Goal: Transaction & Acquisition: Download file/media

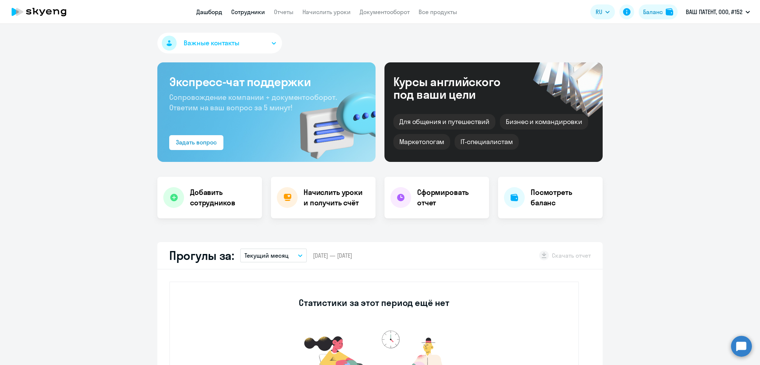
click at [248, 10] on link "Сотрудники" at bounding box center [248, 11] width 34 height 7
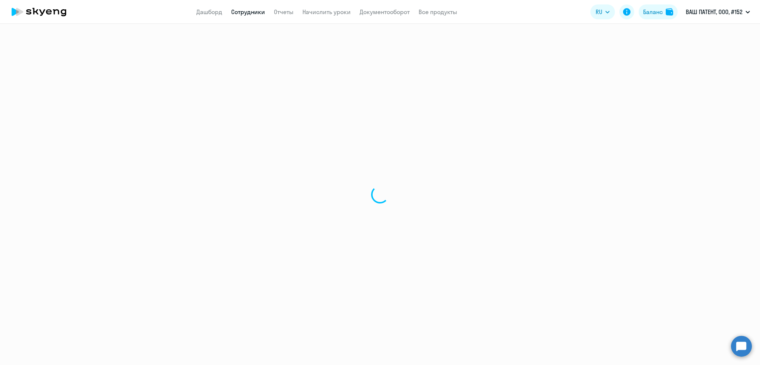
select select "30"
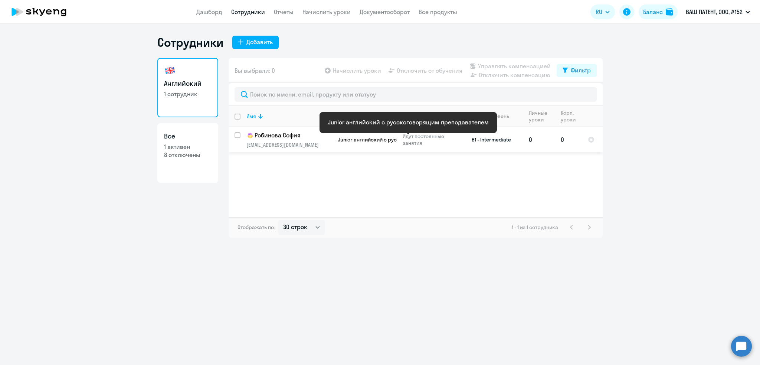
click at [364, 136] on span "Junior английский с русскоговорящим преподавателем" at bounding box center [408, 139] width 140 height 7
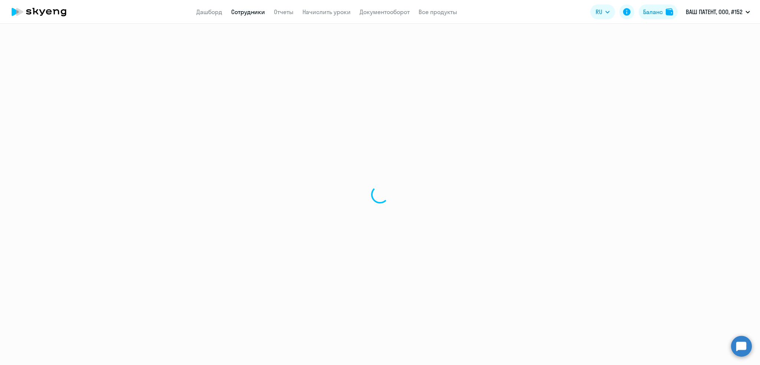
select select "english"
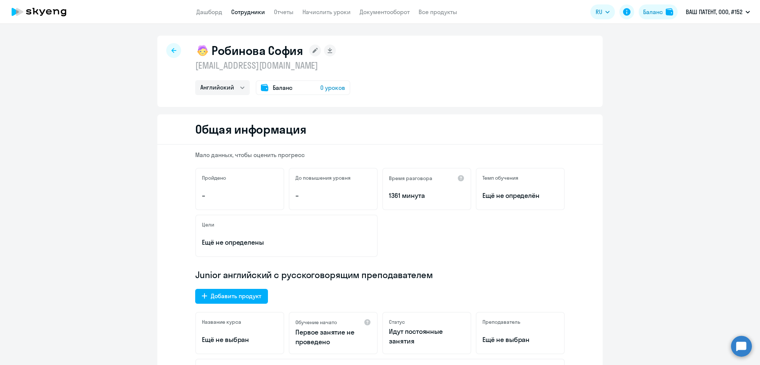
click at [281, 66] on p "robinova.sofi@yandex.ru" at bounding box center [272, 65] width 155 height 12
copy p "robinova.sofi@yandex.ru"
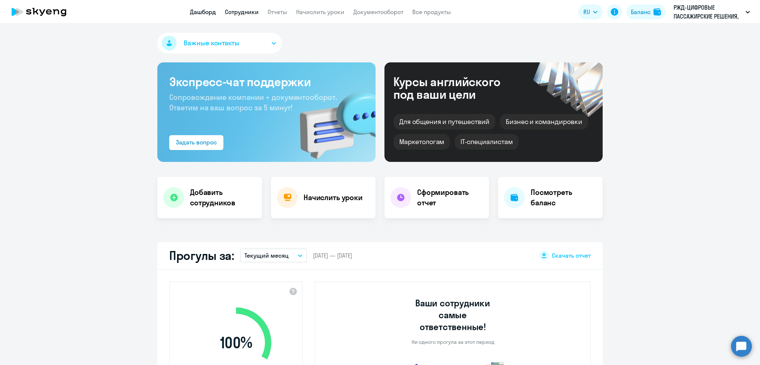
click at [249, 13] on link "Сотрудники" at bounding box center [242, 11] width 34 height 7
select select "30"
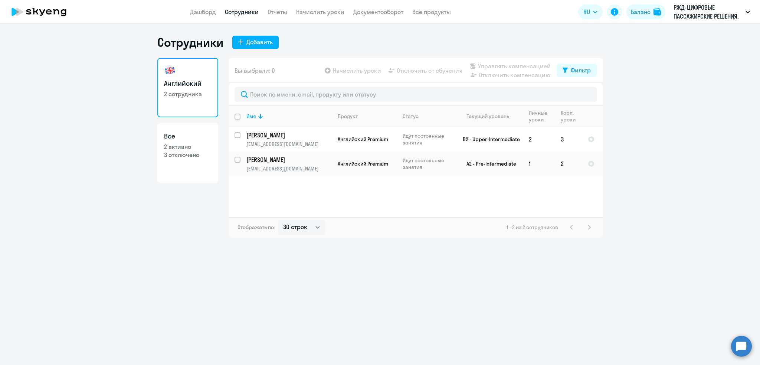
click at [199, 144] on p "2 активно" at bounding box center [188, 147] width 48 height 8
select select "30"
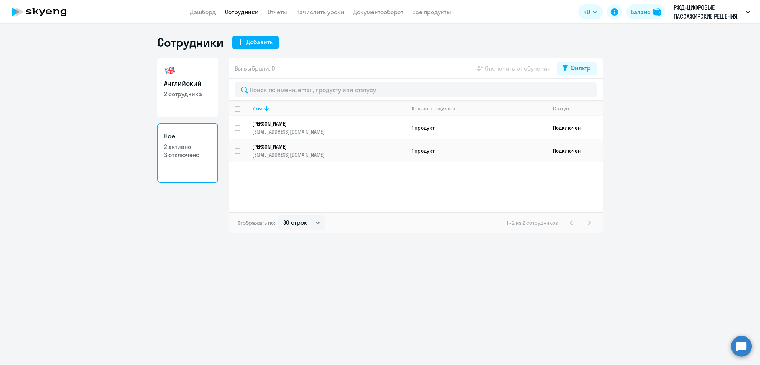
click at [240, 8] on link "Сотрудники" at bounding box center [242, 11] width 34 height 7
select select "30"
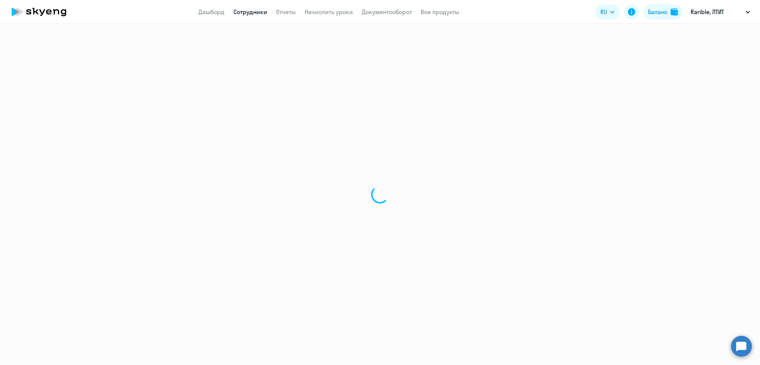
select select "30"
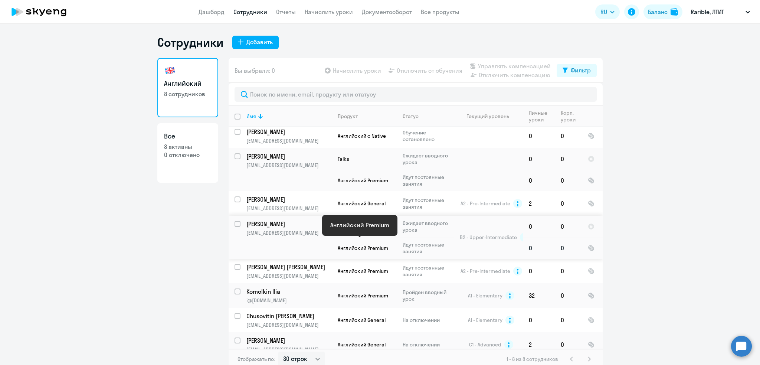
scroll to position [6, 0]
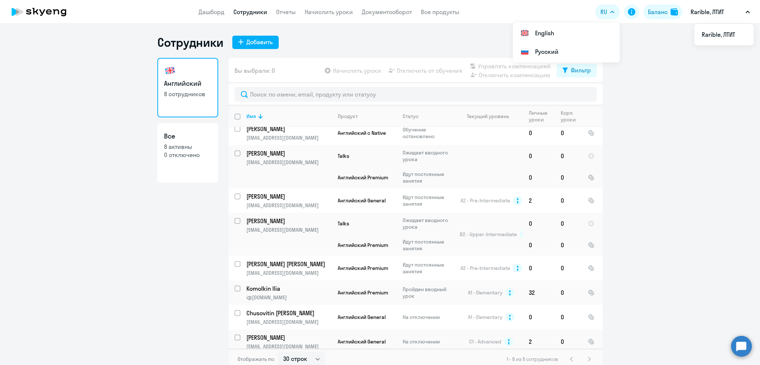
click at [650, 4] on app-header-actions "RU English Русский Баланс Rarible, ЛТИТ Rarible, ЛТИТ" at bounding box center [674, 12] width 158 height 18
click at [655, 9] on div "Баланс" at bounding box center [658, 11] width 20 height 9
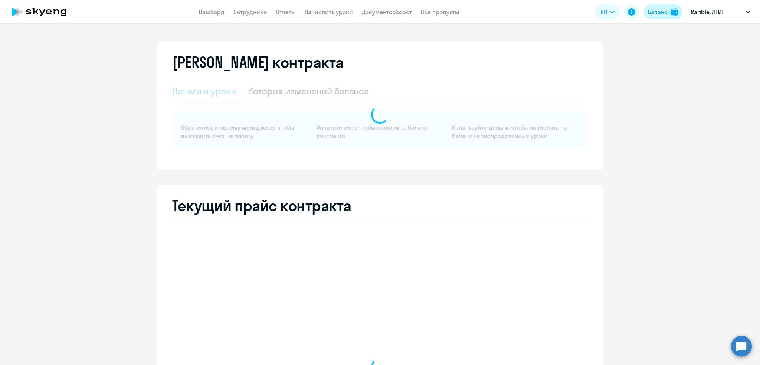
select select "english_adult_not_native_speaker"
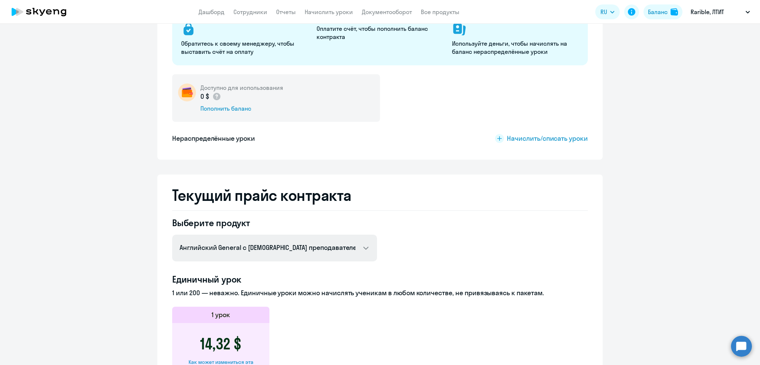
scroll to position [49, 0]
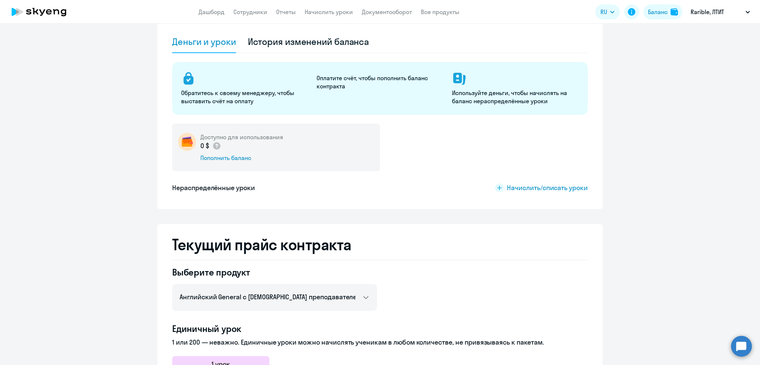
click at [242, 16] on app-menu-item-link "Сотрудники" at bounding box center [250, 11] width 34 height 9
click at [242, 14] on link "Сотрудники" at bounding box center [250, 11] width 34 height 7
select select "30"
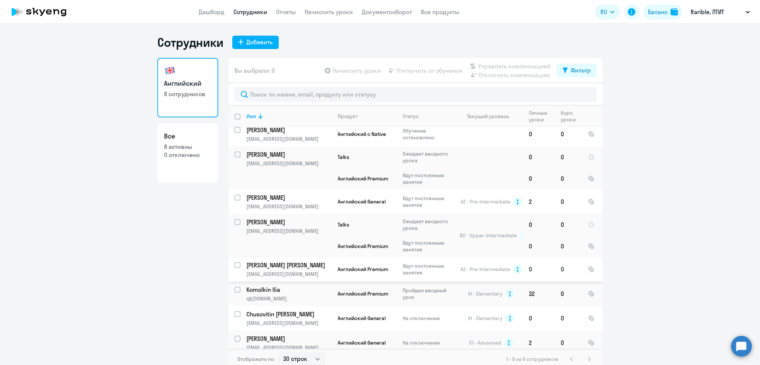
scroll to position [6, 0]
click at [329, 13] on link "Начислить уроки" at bounding box center [329, 11] width 48 height 7
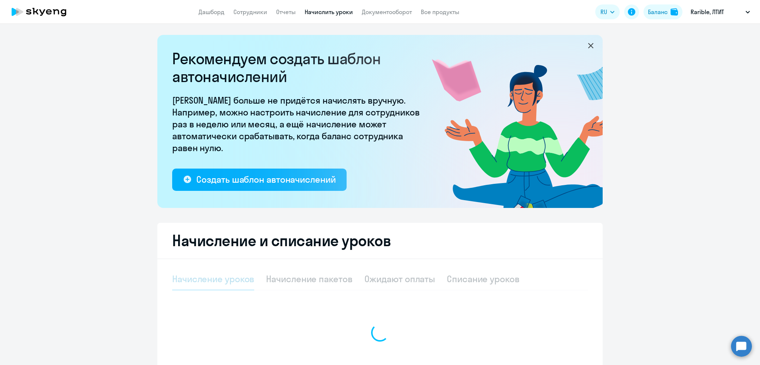
select select "10"
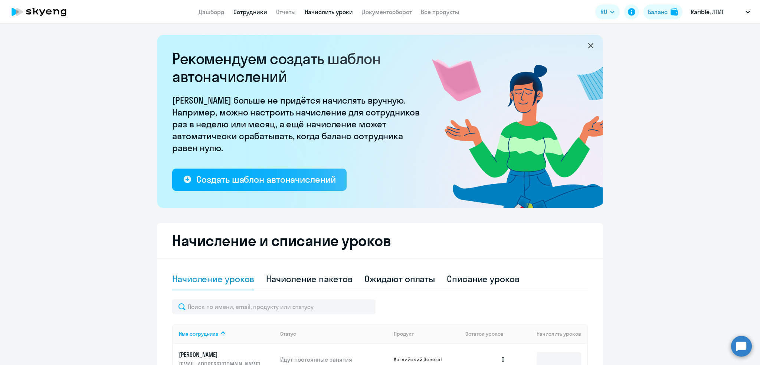
click at [252, 13] on link "Сотрудники" at bounding box center [250, 11] width 34 height 7
select select "30"
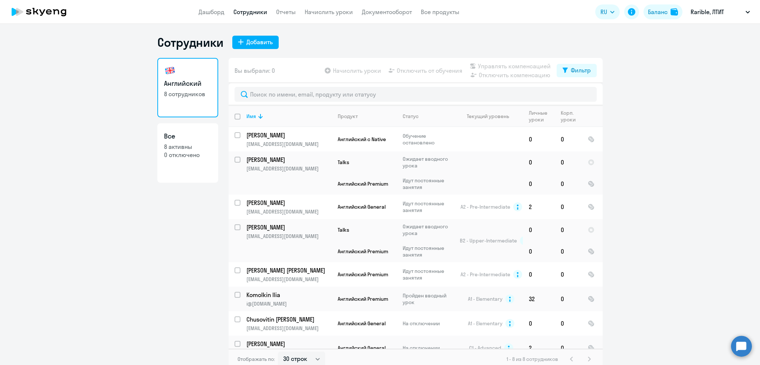
click at [235, 121] on input "deselect all" at bounding box center [242, 121] width 15 height 15
checkbox input "true"
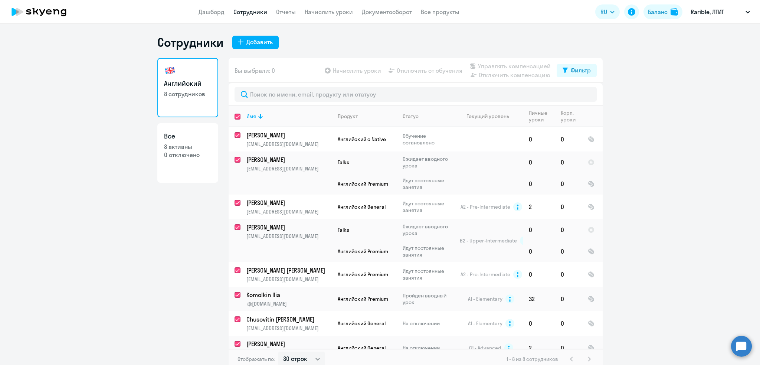
checkbox input "true"
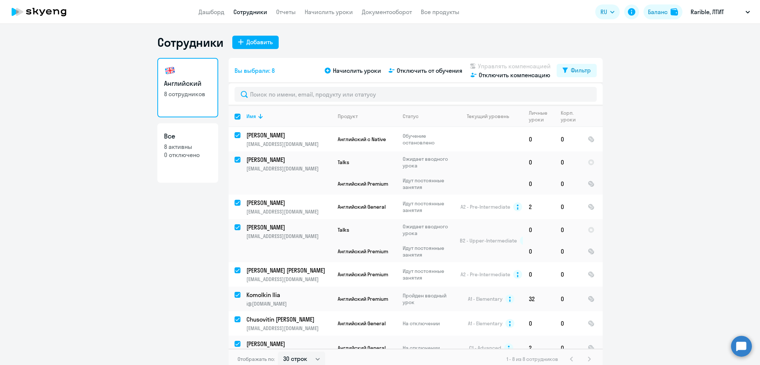
click at [235, 118] on input "select all" at bounding box center [242, 121] width 15 height 15
checkbox input "false"
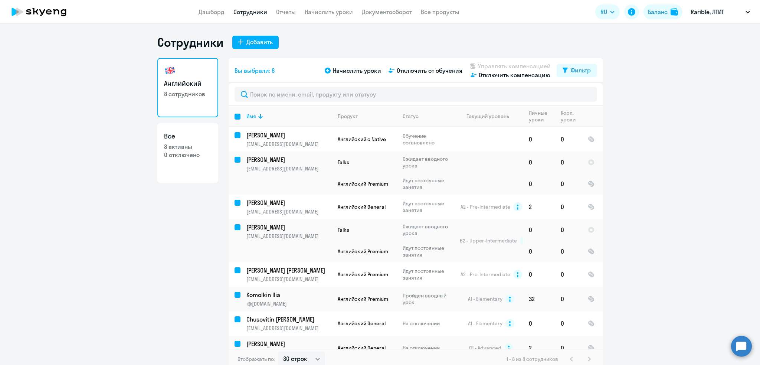
checkbox input "false"
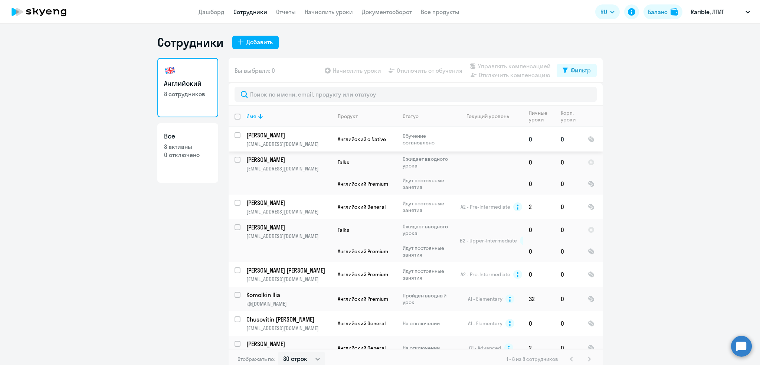
click at [235, 134] on input "select row 21335227" at bounding box center [242, 139] width 15 height 15
checkbox input "true"
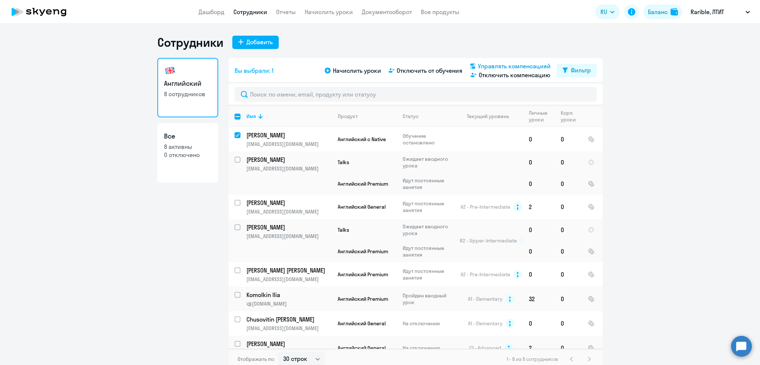
click at [496, 65] on span "Управлять компенсацией" at bounding box center [514, 66] width 73 height 9
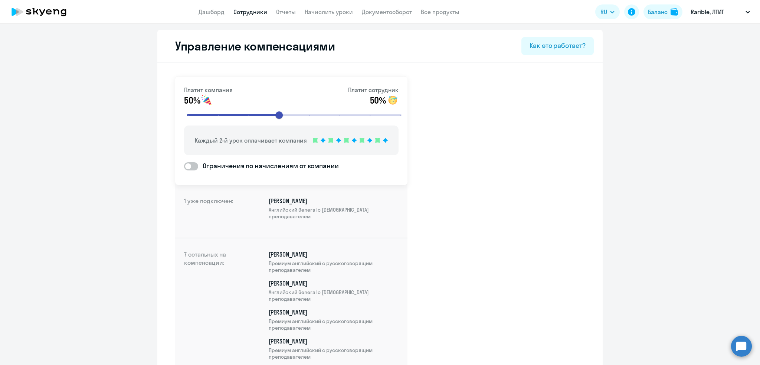
click at [192, 165] on span at bounding box center [191, 166] width 14 height 8
click at [184, 166] on input "Ограничения по начислениям от компании" at bounding box center [184, 166] width 0 height 0
checkbox input "true"
select select "MONTHLY"
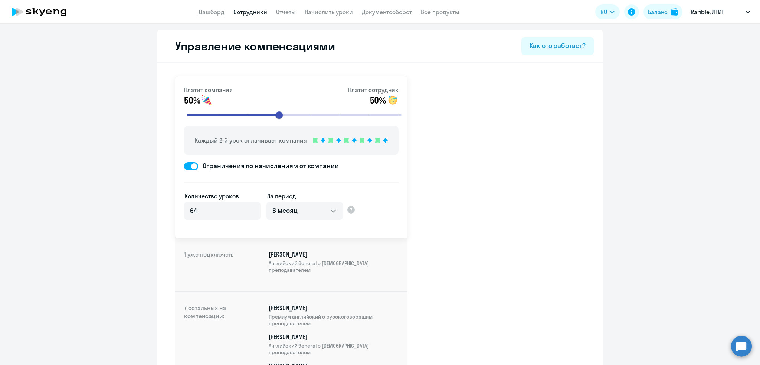
click at [184, 166] on span at bounding box center [191, 166] width 14 height 8
click at [184, 166] on input "Ограничения по начислениям от компании" at bounding box center [184, 166] width 0 height 0
checkbox input "false"
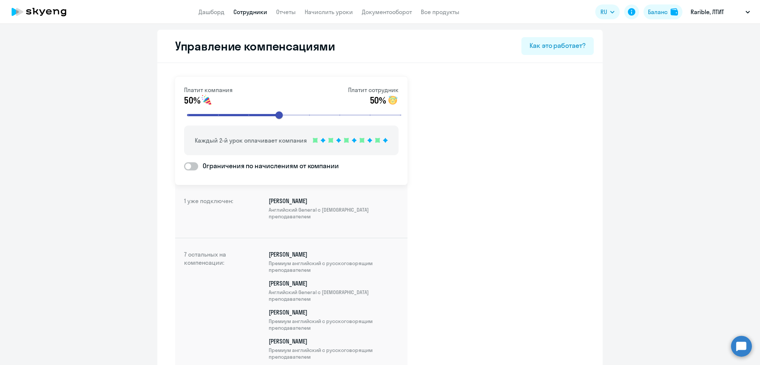
click at [247, 11] on link "Сотрудники" at bounding box center [250, 11] width 34 height 7
select select "30"
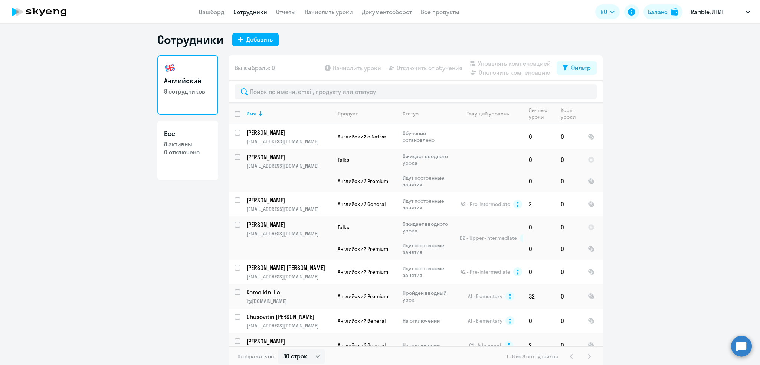
scroll to position [4, 0]
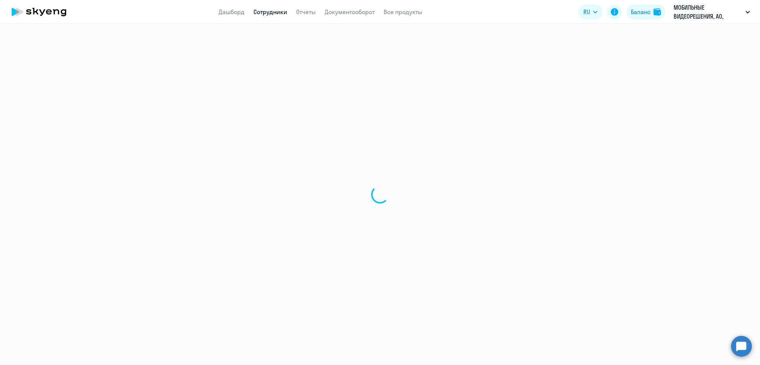
select select "30"
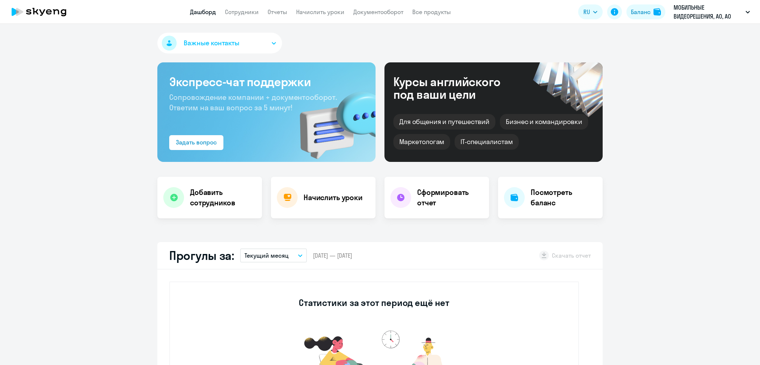
select select "30"
click at [238, 13] on link "Сотрудники" at bounding box center [242, 11] width 34 height 7
select select "30"
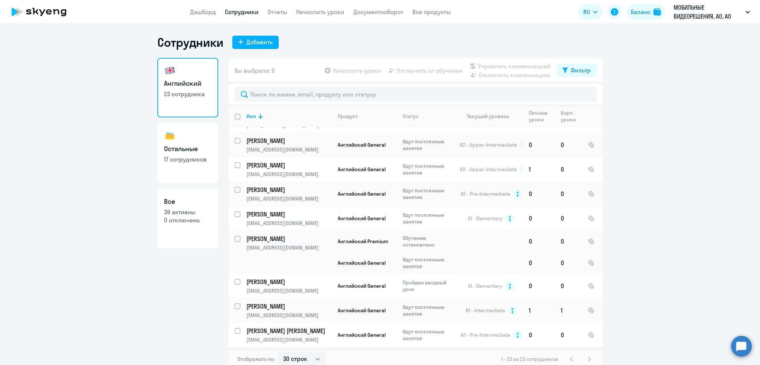
scroll to position [389, 0]
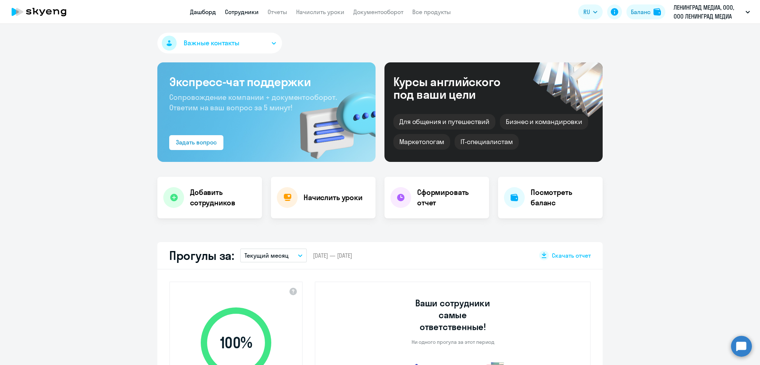
click at [249, 11] on link "Сотрудники" at bounding box center [242, 11] width 34 height 7
select select "30"
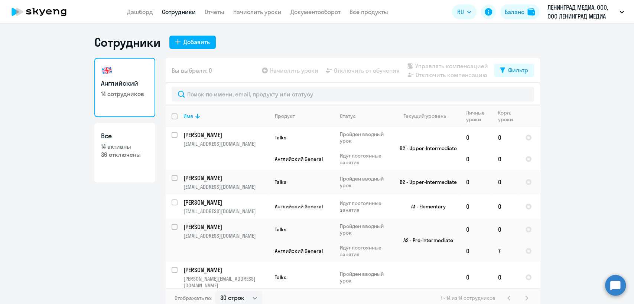
click at [139, 149] on p "14 активны" at bounding box center [125, 147] width 48 height 8
select select "30"
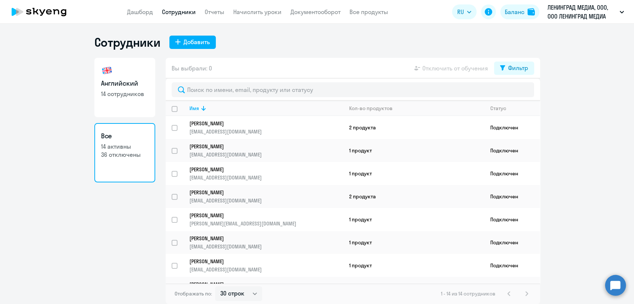
click at [121, 95] on p "14 сотрудников" at bounding box center [125, 94] width 48 height 8
select select "30"
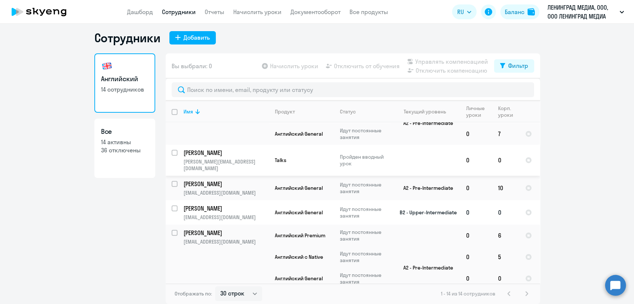
scroll to position [131, 0]
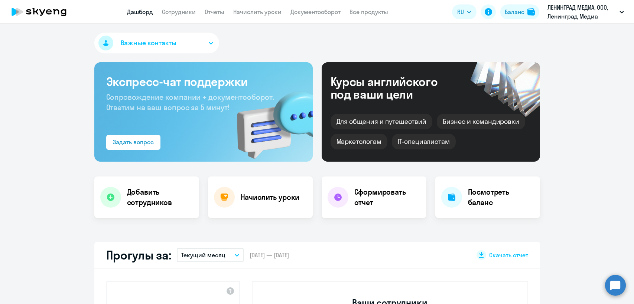
select select "30"
drag, startPoint x: 0, startPoint y: 0, endPoint x: 174, endPoint y: 7, distance: 173.8
click at [174, 7] on app-menu-item-link "Сотрудники" at bounding box center [179, 11] width 34 height 9
click at [182, 10] on link "Сотрудники" at bounding box center [179, 11] width 34 height 7
select select "30"
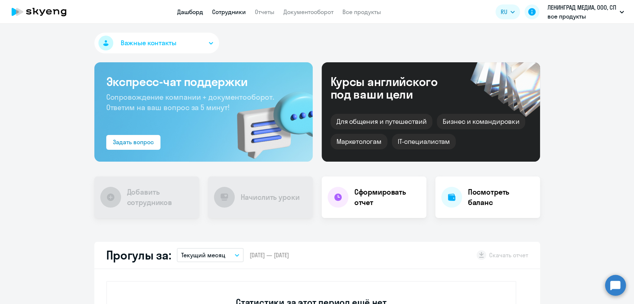
click at [223, 7] on app-menu-item-link "Сотрудники" at bounding box center [229, 11] width 34 height 9
click at [224, 10] on link "Сотрудники" at bounding box center [229, 11] width 34 height 7
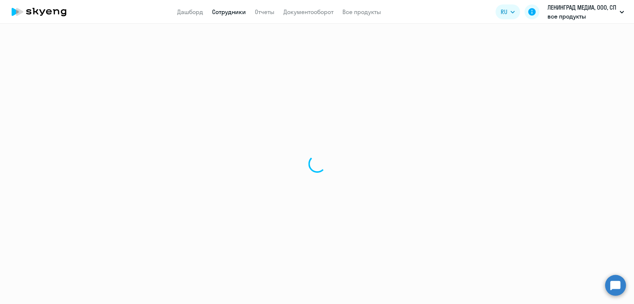
select select "30"
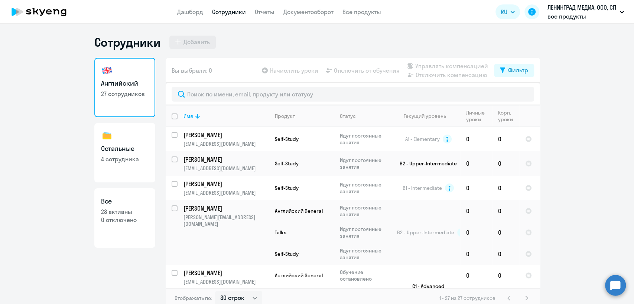
click at [7, 177] on ng-component "Сотрудники Добавить Английский 27 сотрудников Остальные 4 сотрудника Все 28 акт…" at bounding box center [317, 172] width 634 height 274
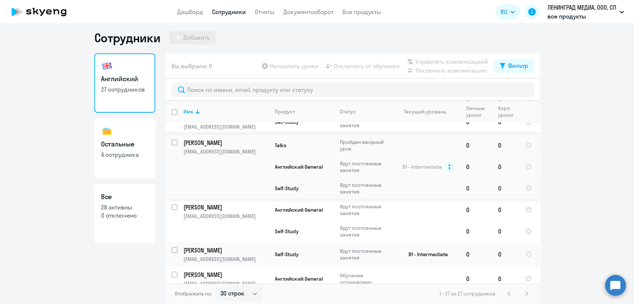
scroll to position [919, 0]
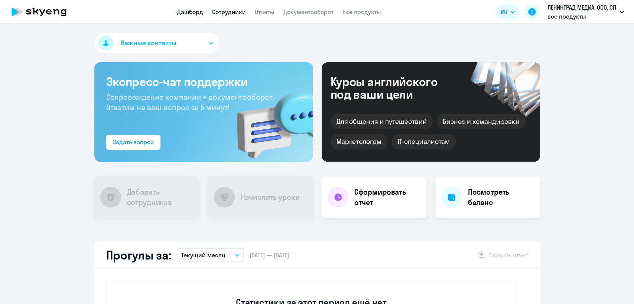
click at [222, 15] on link "Сотрудники" at bounding box center [229, 11] width 34 height 7
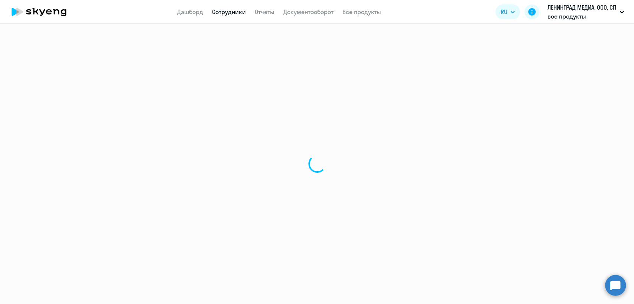
select select "30"
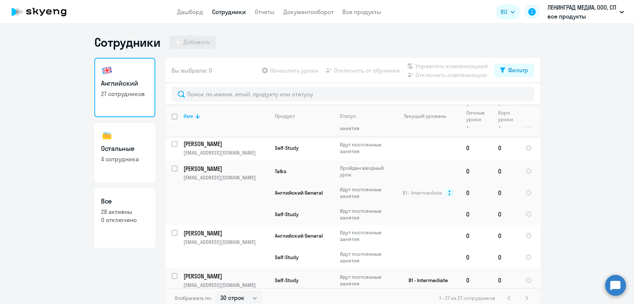
scroll to position [878, 0]
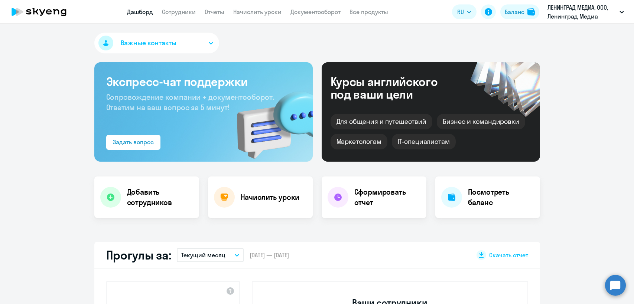
select select "30"
click at [179, 10] on link "Сотрудники" at bounding box center [179, 11] width 34 height 7
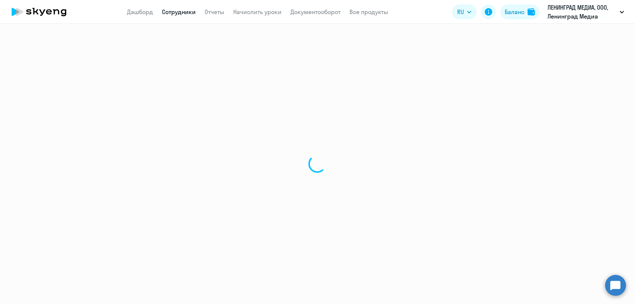
select select "30"
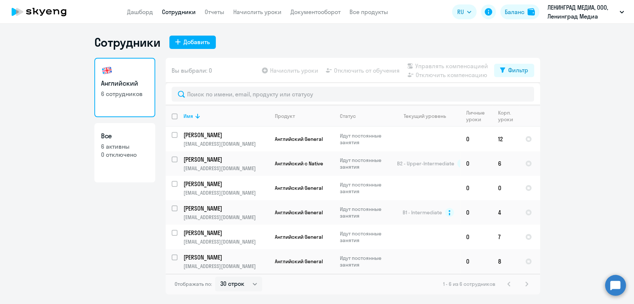
click at [139, 4] on app-header "Дашборд Сотрудники Отчеты Начислить уроки Документооборот Все продукты Дашборд …" at bounding box center [317, 12] width 634 height 24
click at [145, 13] on link "Дашборд" at bounding box center [140, 11] width 26 height 7
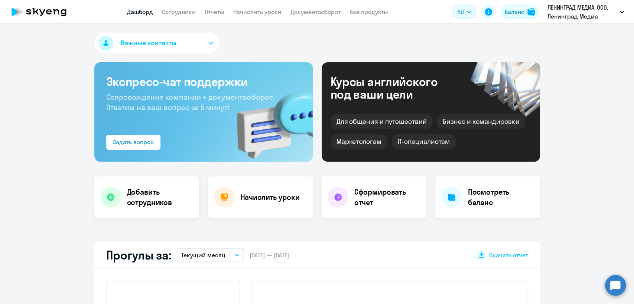
select select "30"
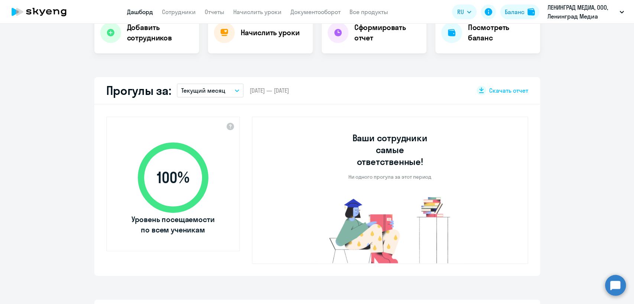
click at [203, 90] on p "Текущий месяц" at bounding box center [203, 90] width 44 height 9
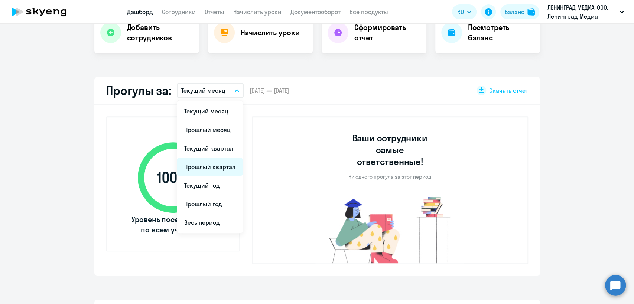
click at [230, 166] on li "Прошлый квартал" at bounding box center [210, 167] width 66 height 19
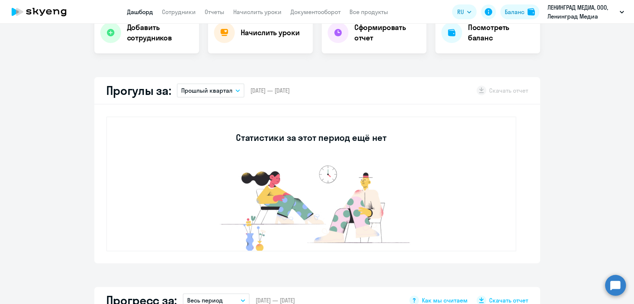
click at [205, 87] on p "Прошлый квартал" at bounding box center [206, 90] width 51 height 9
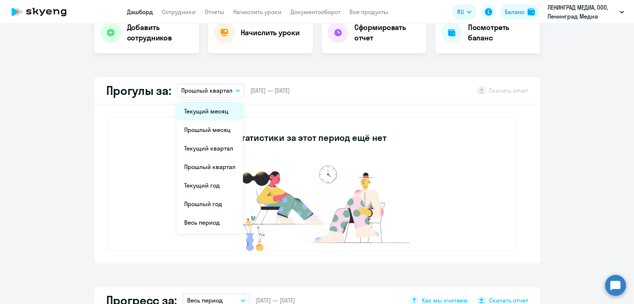
click at [212, 109] on li "Текущий месяц" at bounding box center [210, 111] width 66 height 19
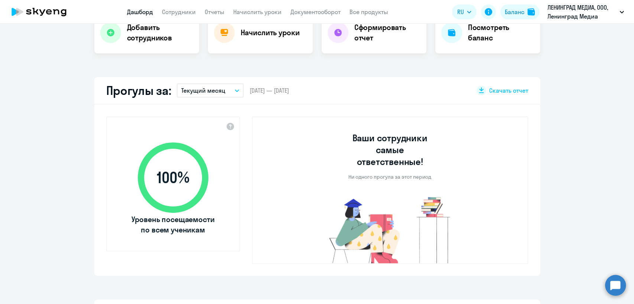
click at [210, 86] on p "Текущий месяц" at bounding box center [203, 90] width 44 height 9
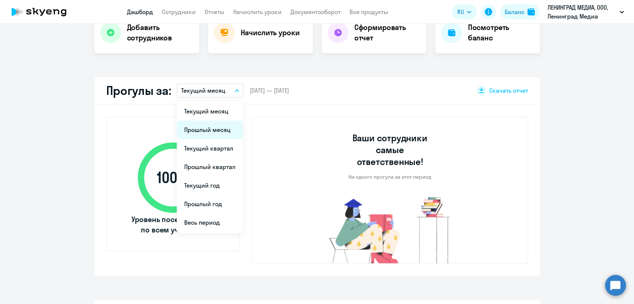
click at [219, 134] on li "Прошлый месяц" at bounding box center [210, 130] width 66 height 19
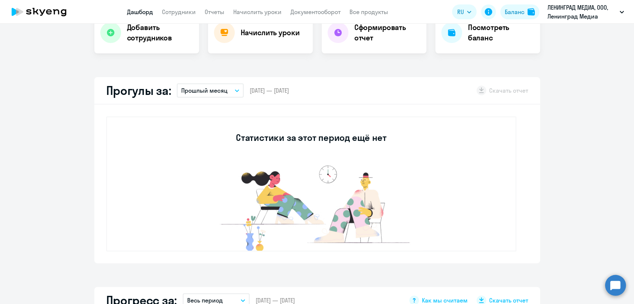
click at [208, 94] on p "Прошлый месяц" at bounding box center [204, 90] width 46 height 9
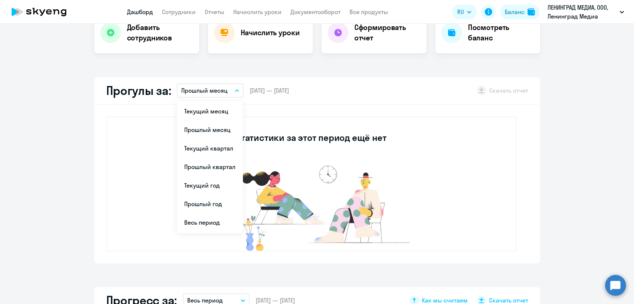
scroll to position [0, 0]
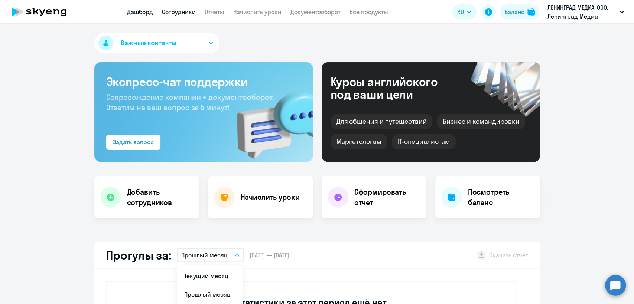
click at [181, 10] on link "Сотрудники" at bounding box center [179, 11] width 34 height 7
select select "30"
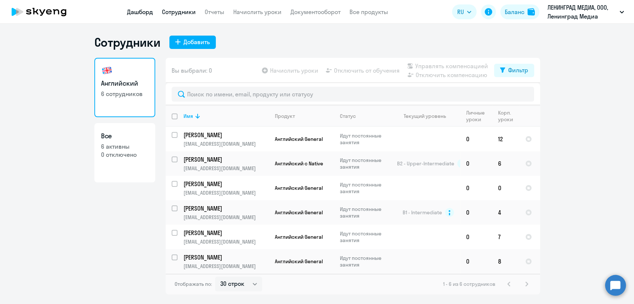
click at [137, 14] on link "Дашборд" at bounding box center [140, 11] width 26 height 7
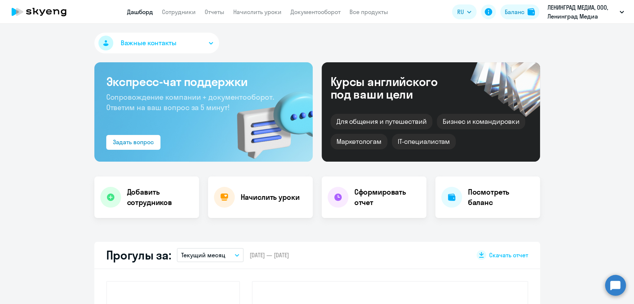
select select "30"
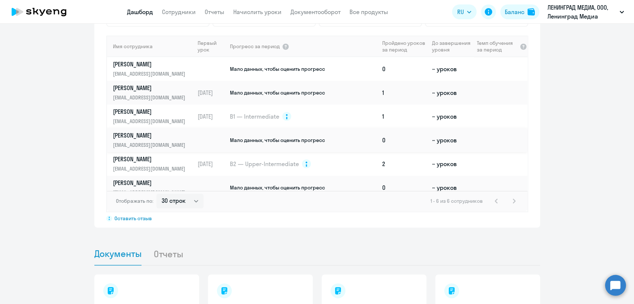
scroll to position [371, 0]
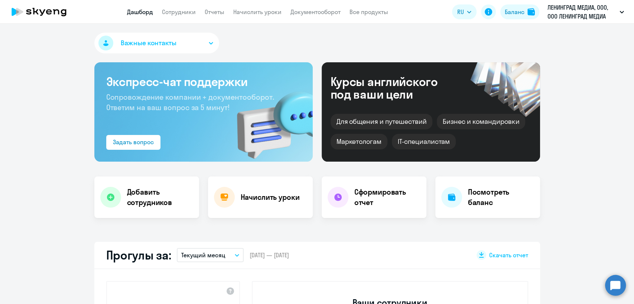
click at [184, 12] on link "Сотрудники" at bounding box center [179, 11] width 34 height 7
select select "30"
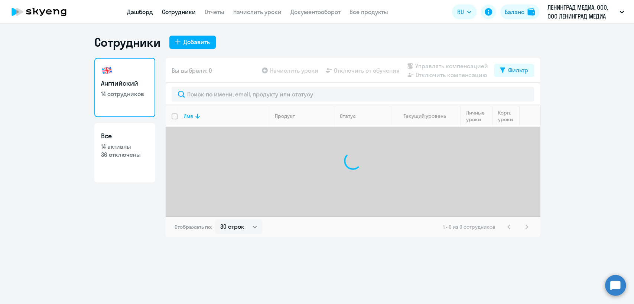
click at [140, 13] on link "Дашборд" at bounding box center [140, 11] width 26 height 7
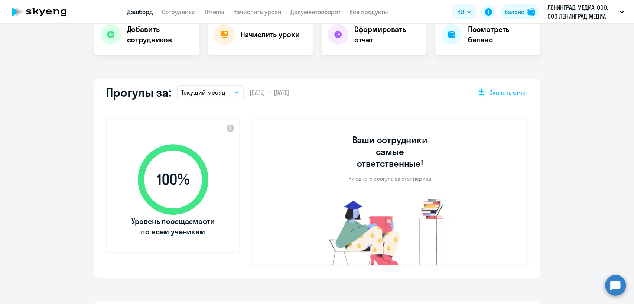
select select "30"
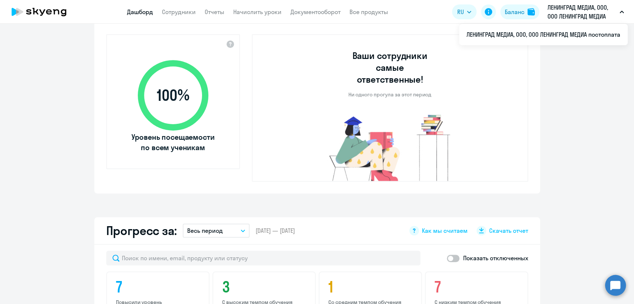
scroll to position [165, 0]
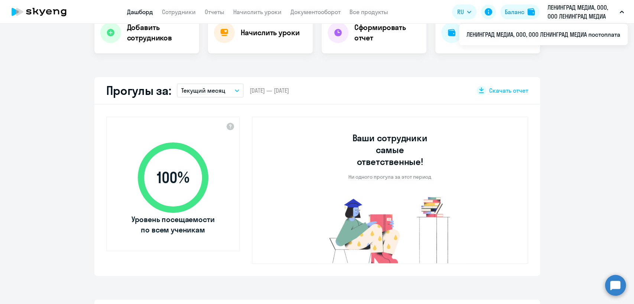
click at [204, 98] on div "Прогулы за: Текущий месяц – [DATE] — [DATE] Скачать отчет" at bounding box center [316, 90] width 445 height 27
click at [207, 90] on p "Текущий месяц" at bounding box center [203, 90] width 44 height 9
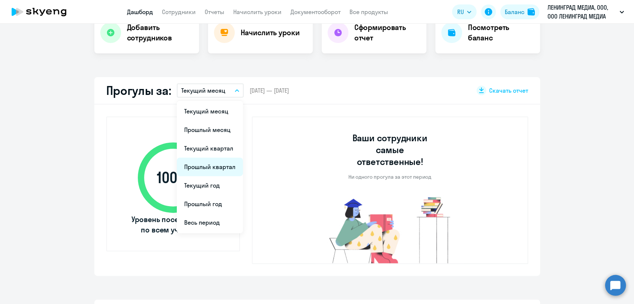
click at [220, 167] on li "Прошлый квартал" at bounding box center [210, 167] width 66 height 19
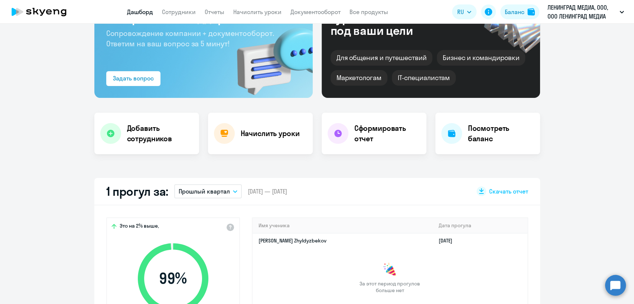
scroll to position [0, 0]
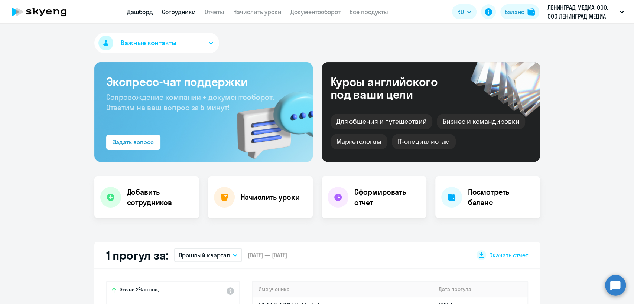
click at [176, 11] on link "Сотрудники" at bounding box center [179, 11] width 34 height 7
select select "30"
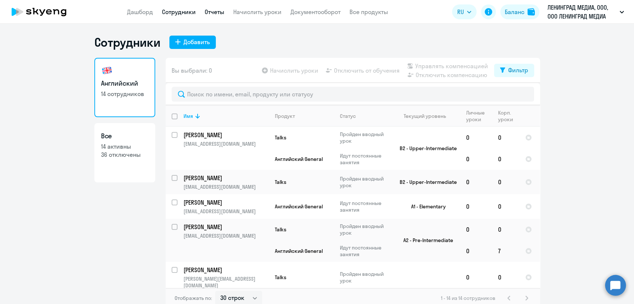
click at [217, 9] on link "Отчеты" at bounding box center [215, 11] width 20 height 7
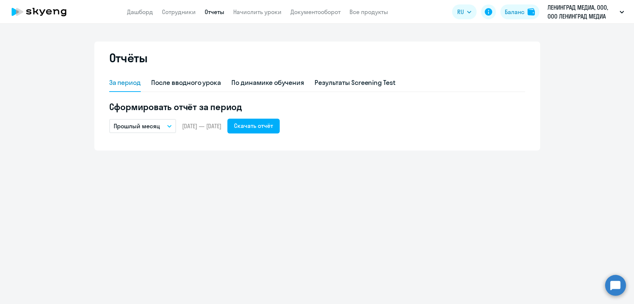
click at [159, 124] on button "Прошлый месяц" at bounding box center [142, 126] width 67 height 14
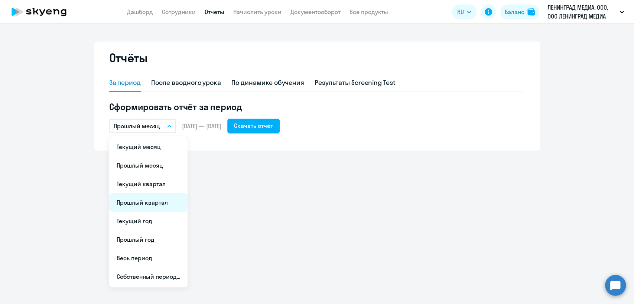
click at [160, 203] on li "Прошлый квартал" at bounding box center [148, 202] width 78 height 19
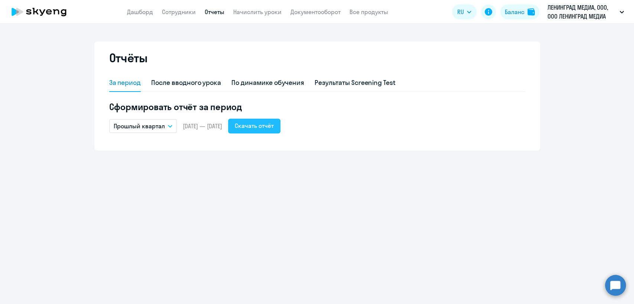
click at [274, 127] on div "Скачать отчёт" at bounding box center [254, 125] width 39 height 9
